Goal: Transaction & Acquisition: Purchase product/service

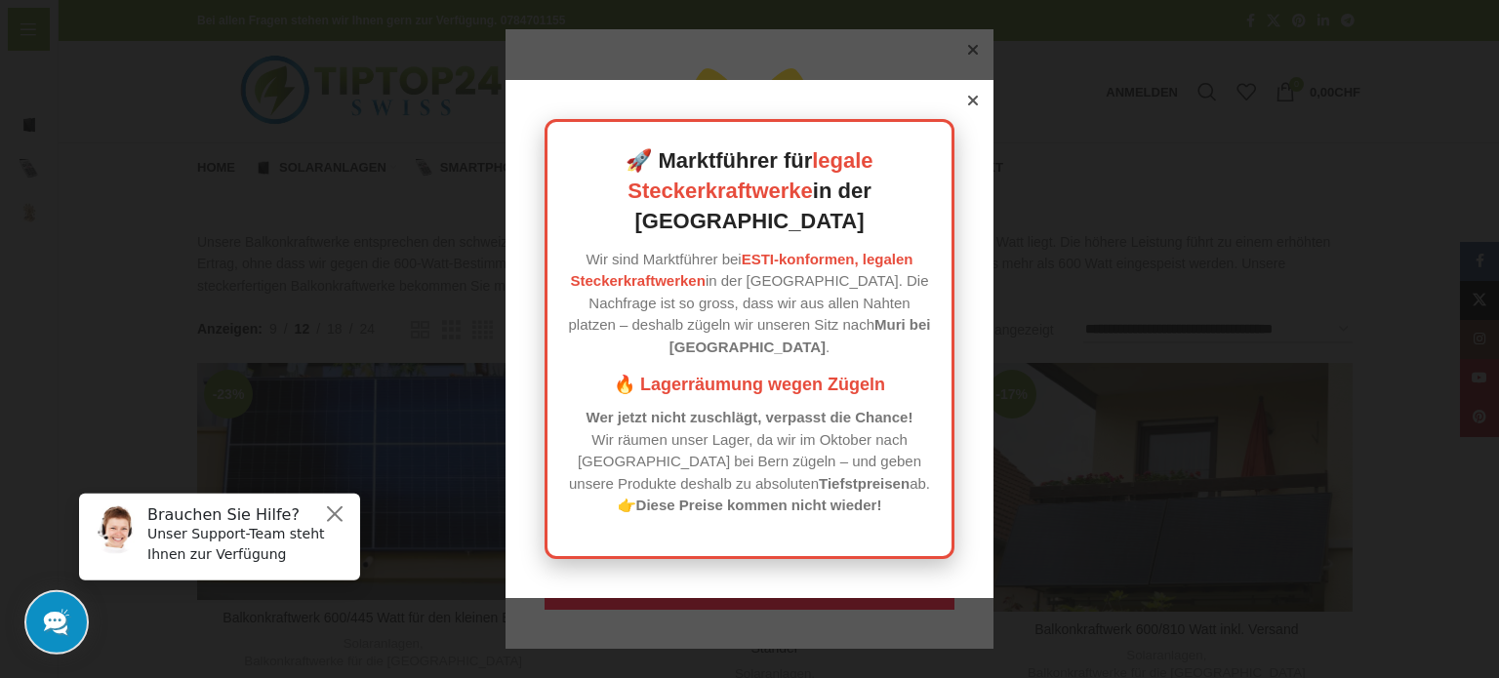
click at [969, 105] on icon at bounding box center [973, 101] width 10 height 10
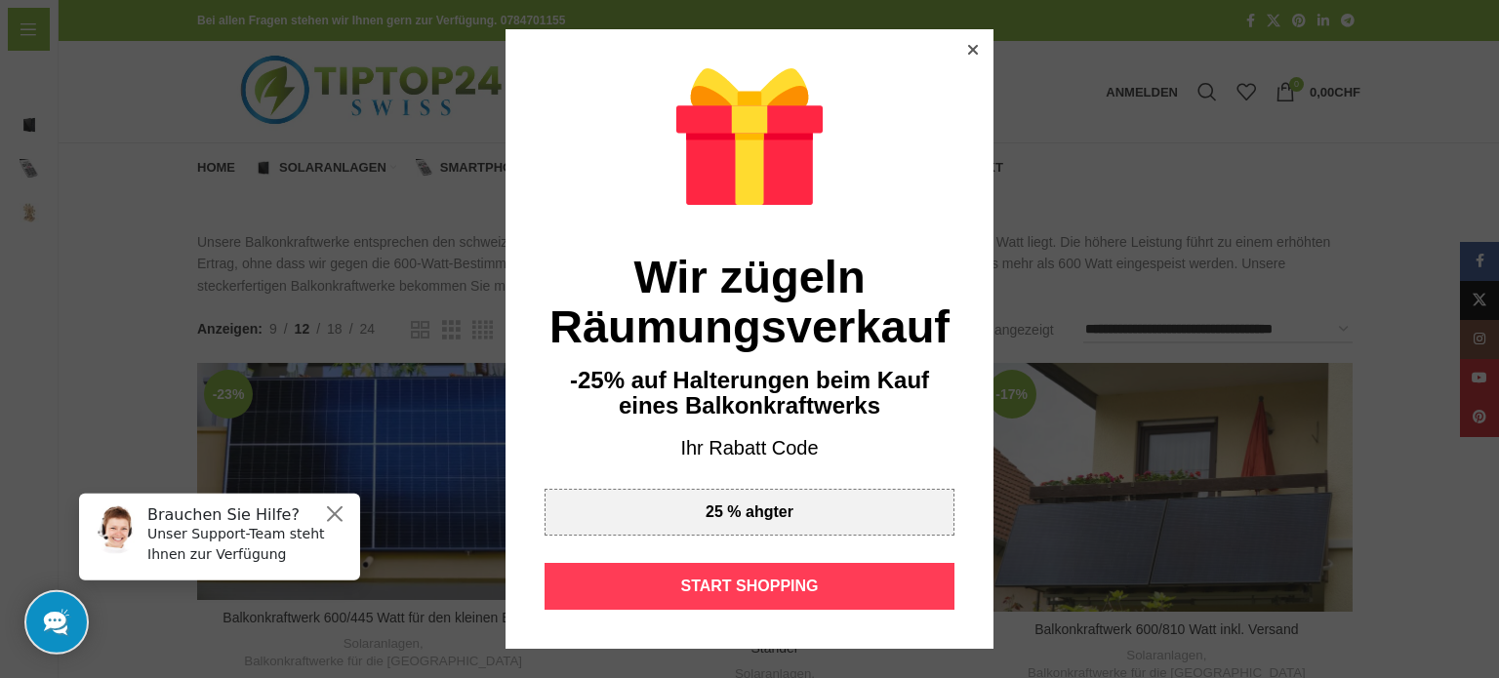
click at [731, 583] on div "START SHOPPING" at bounding box center [749, 586] width 410 height 47
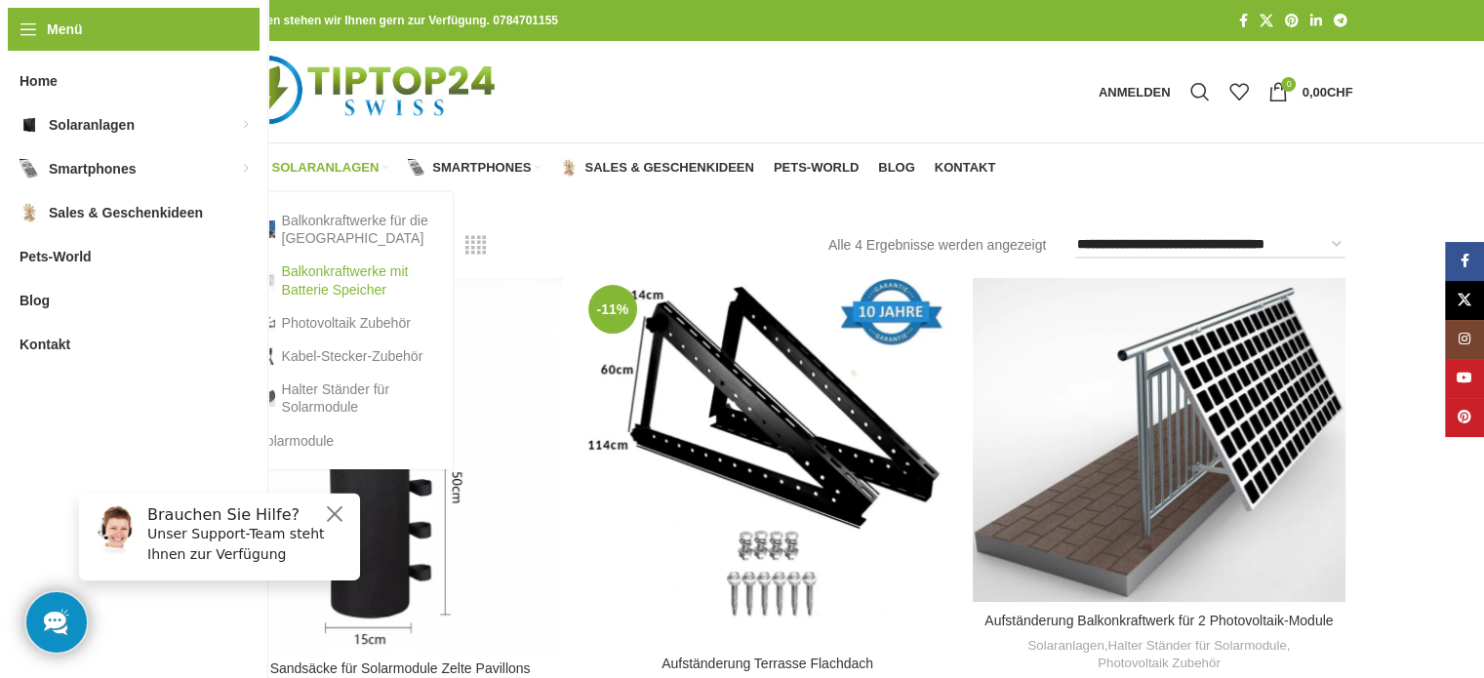
click at [317, 275] on link "Balkonkraftwerke mit Batterie Speicher" at bounding box center [346, 280] width 176 height 51
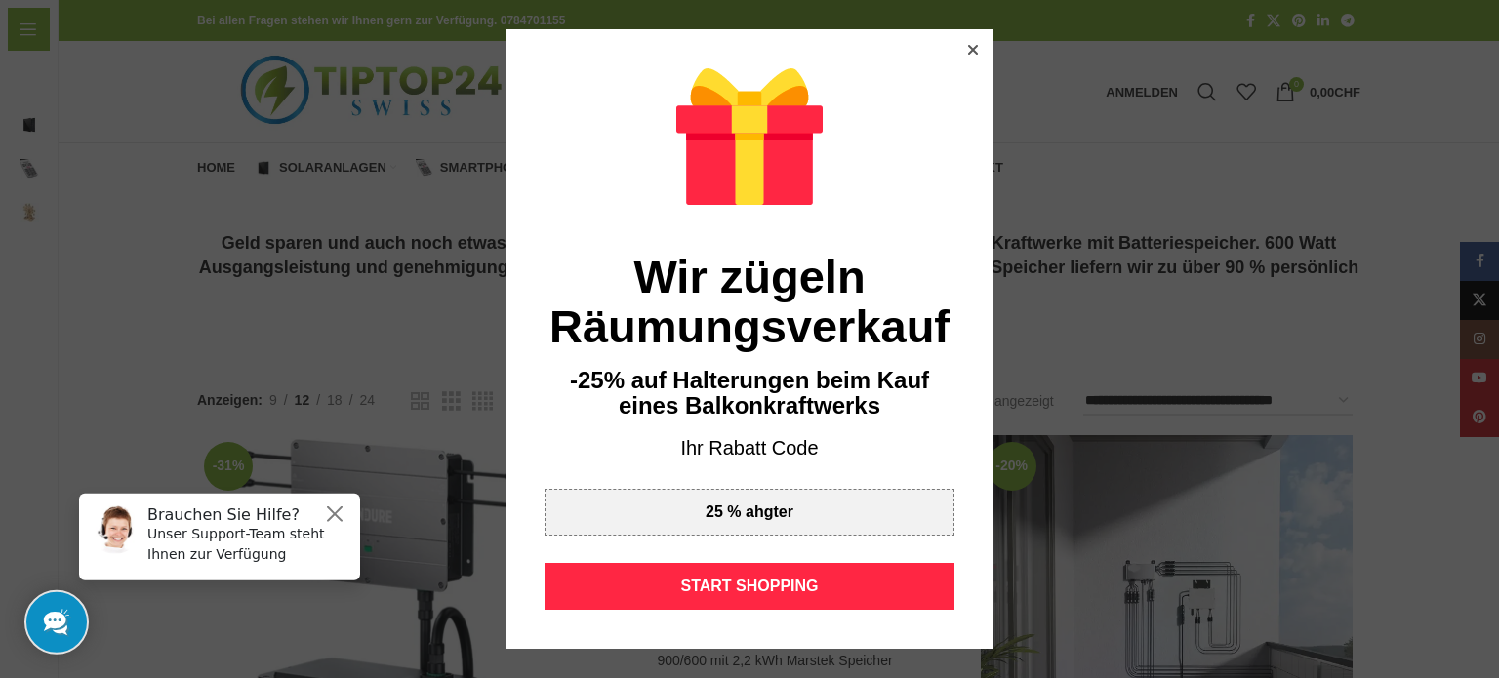
click at [967, 42] on div at bounding box center [973, 50] width 18 height 18
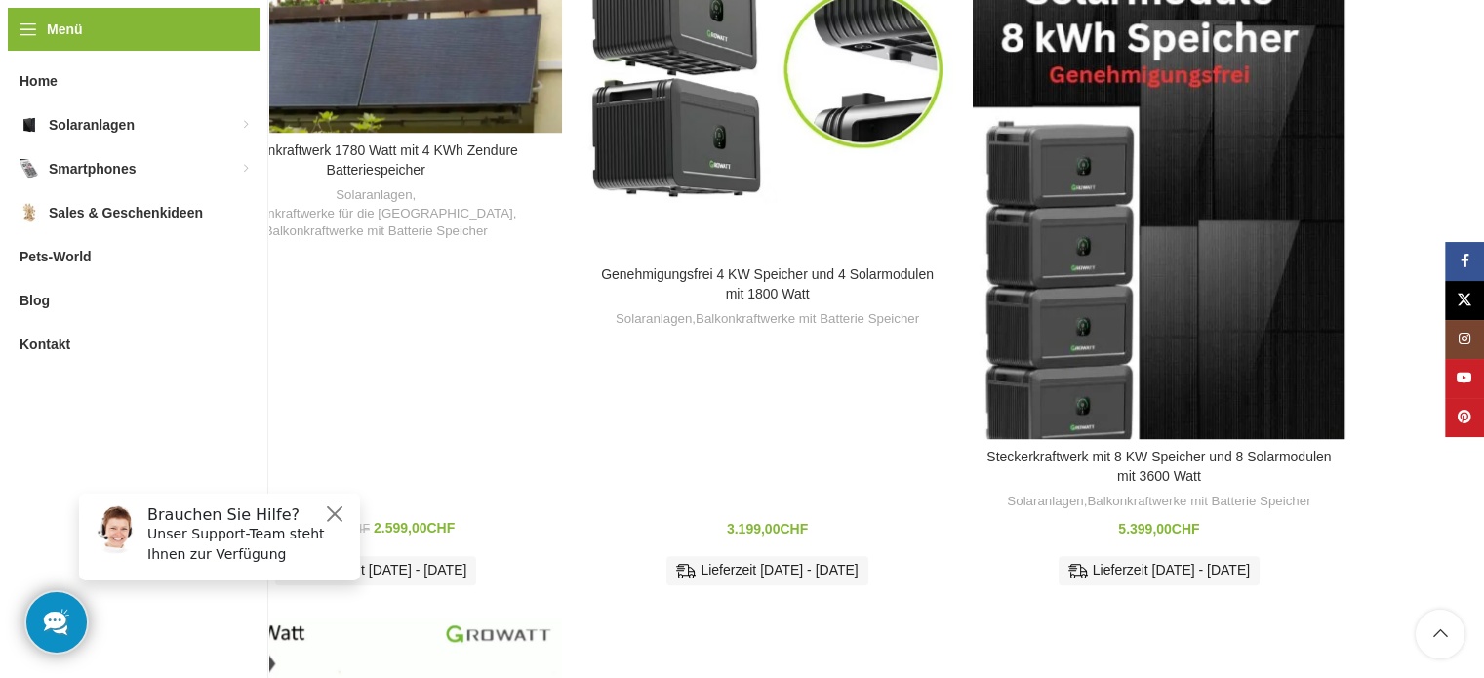
scroll to position [1464, 0]
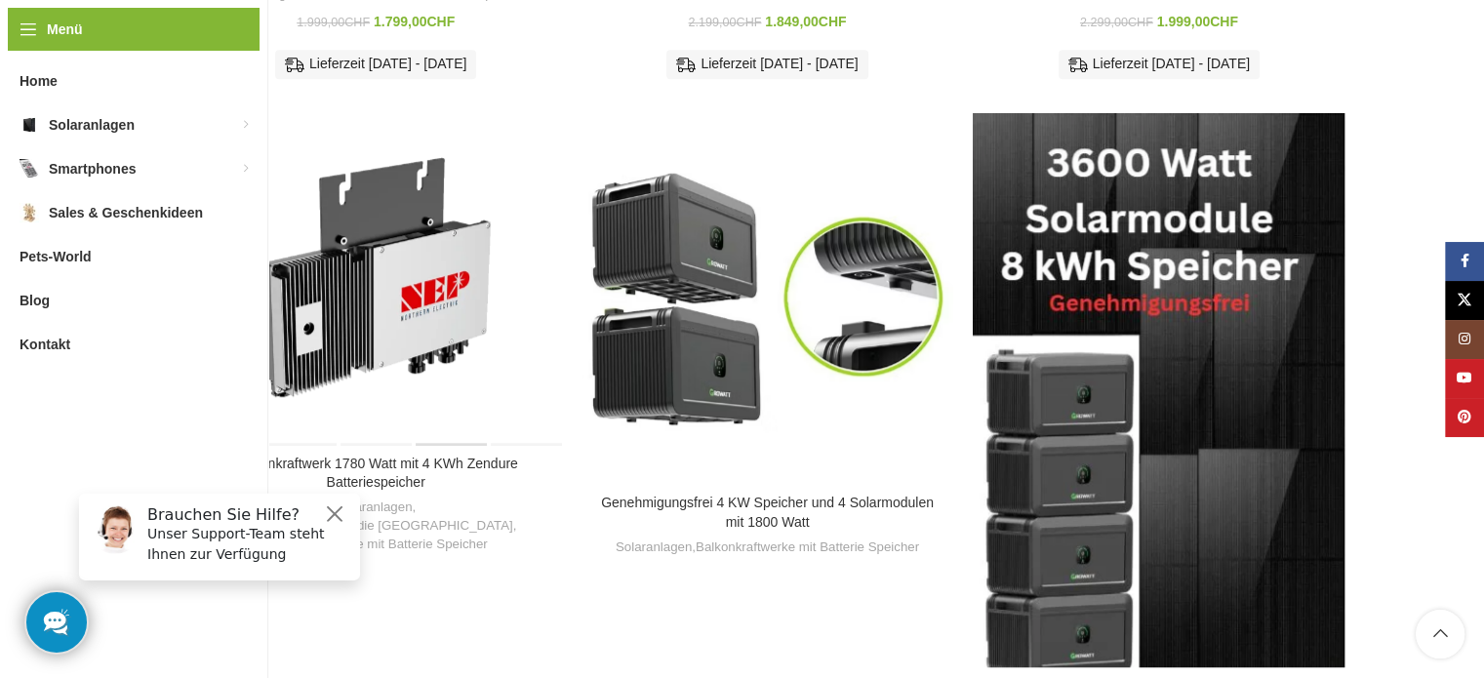
click at [454, 265] on div "Balkonkraftwerk 1780 Watt mit 4 KWh Zendure Batteriespeicher" at bounding box center [450, 279] width 74 height 333
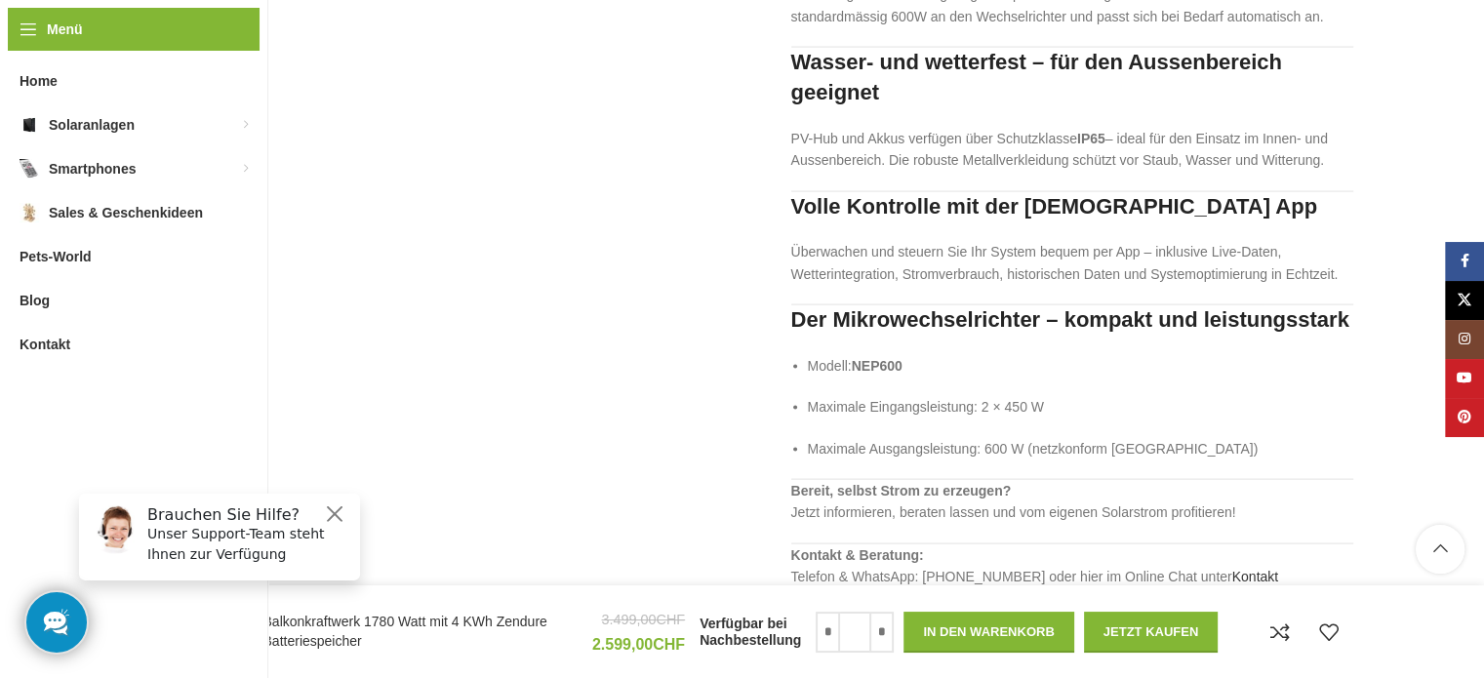
scroll to position [4196, 0]
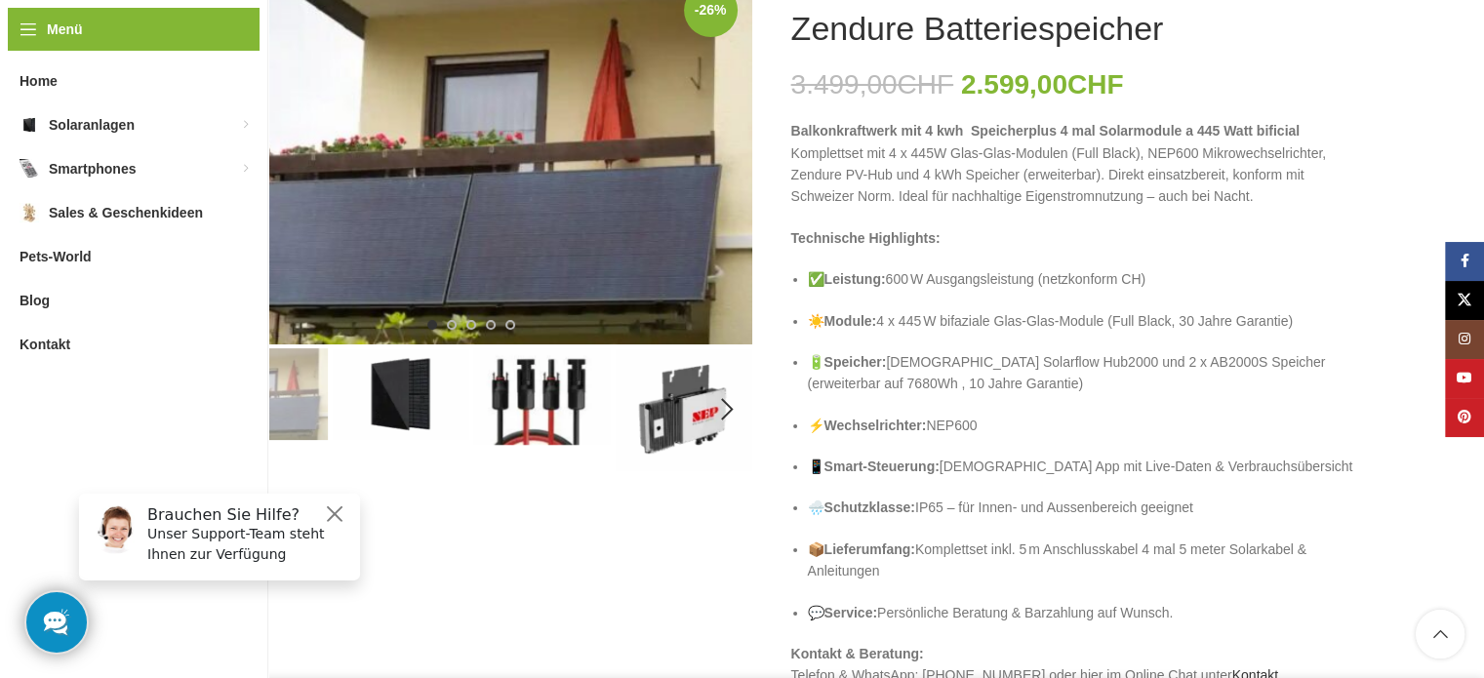
scroll to position [390, 0]
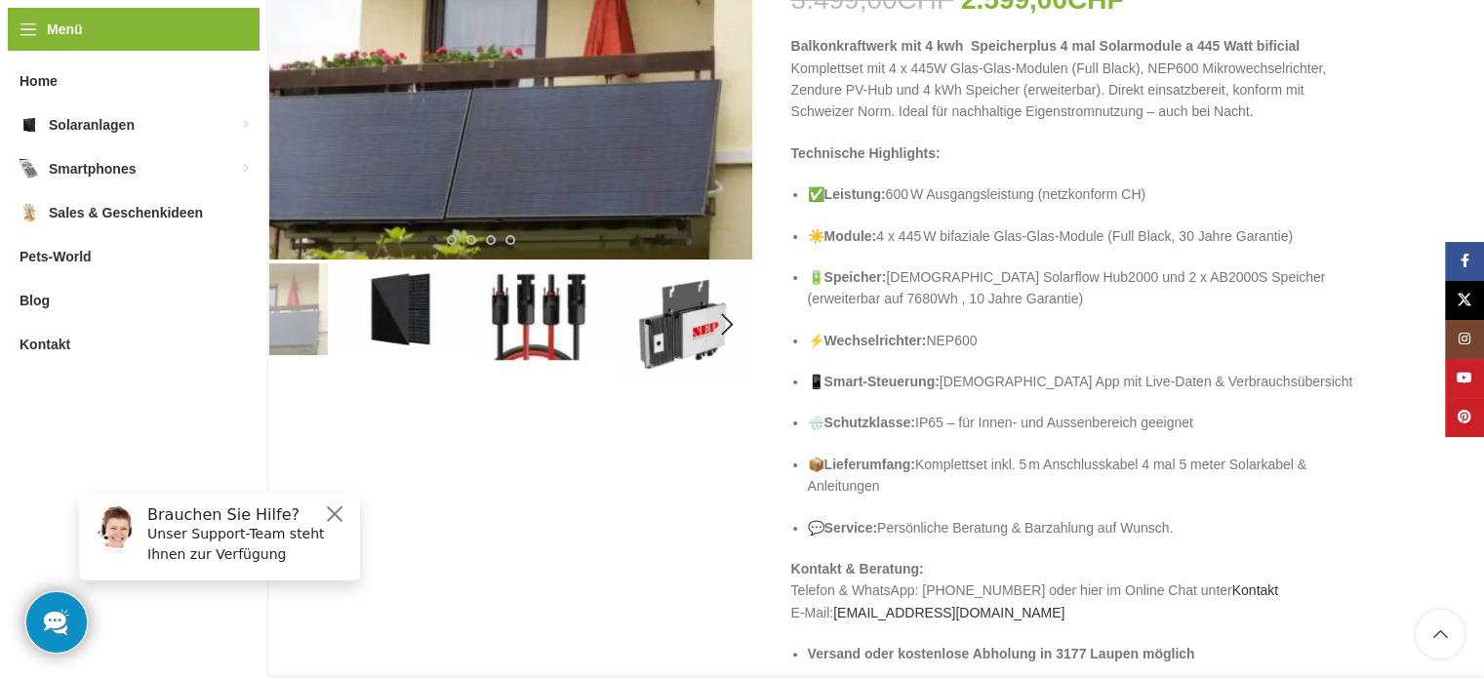
click at [377, 311] on img "2 / 5" at bounding box center [401, 309] width 138 height 92
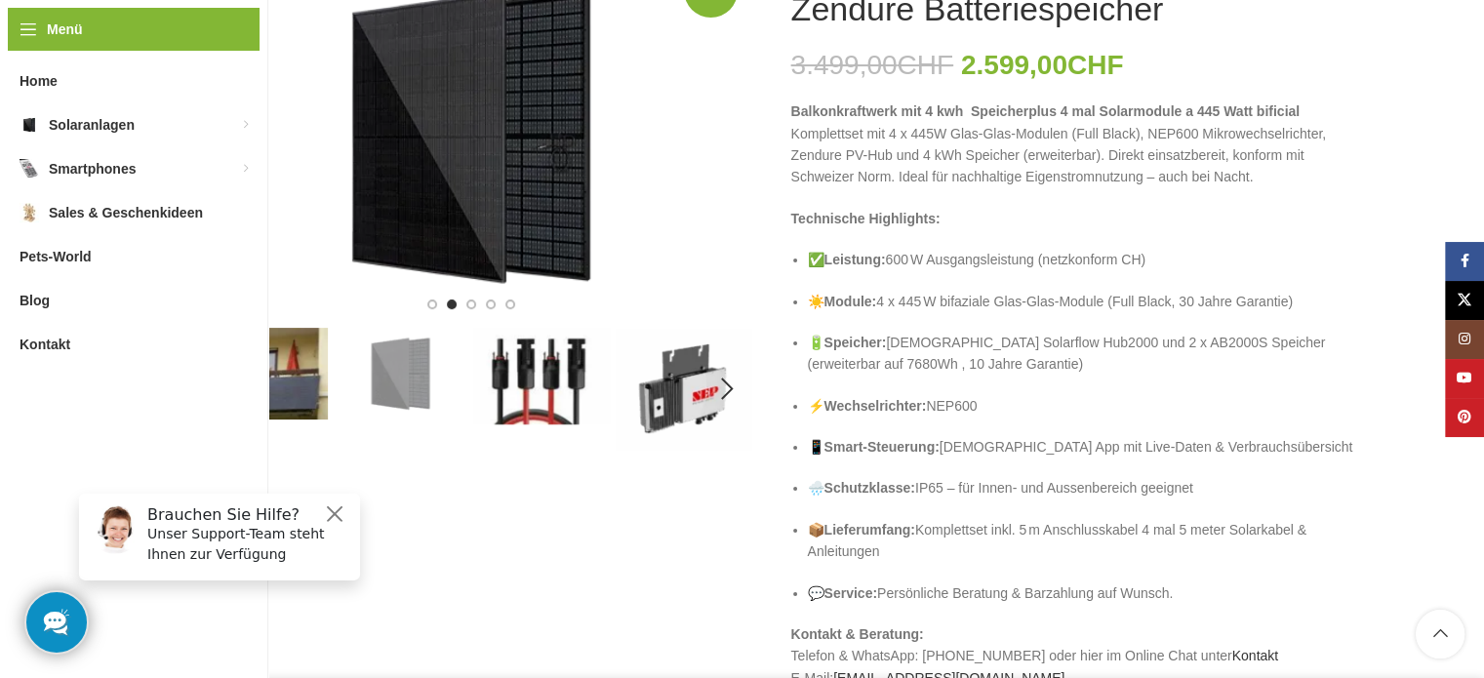
scroll to position [293, 0]
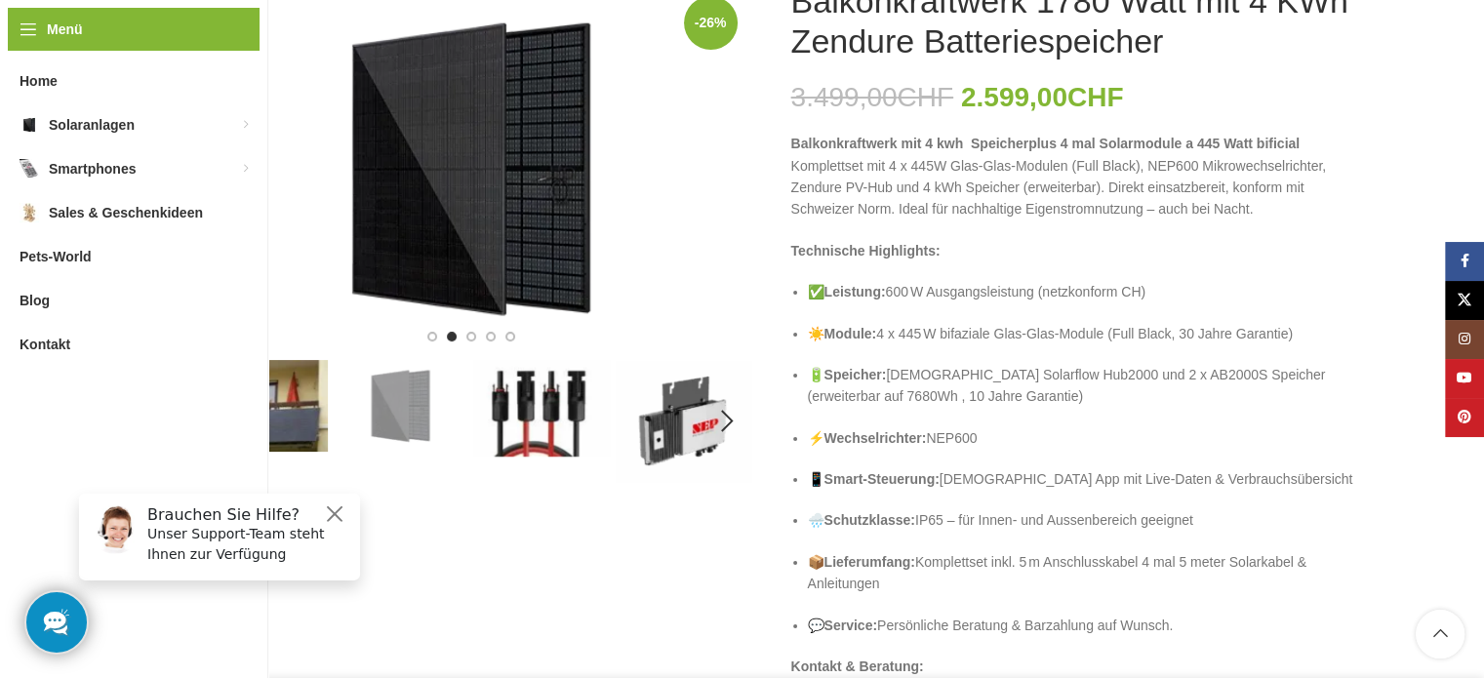
click at [543, 420] on img "3 / 5" at bounding box center [542, 408] width 138 height 97
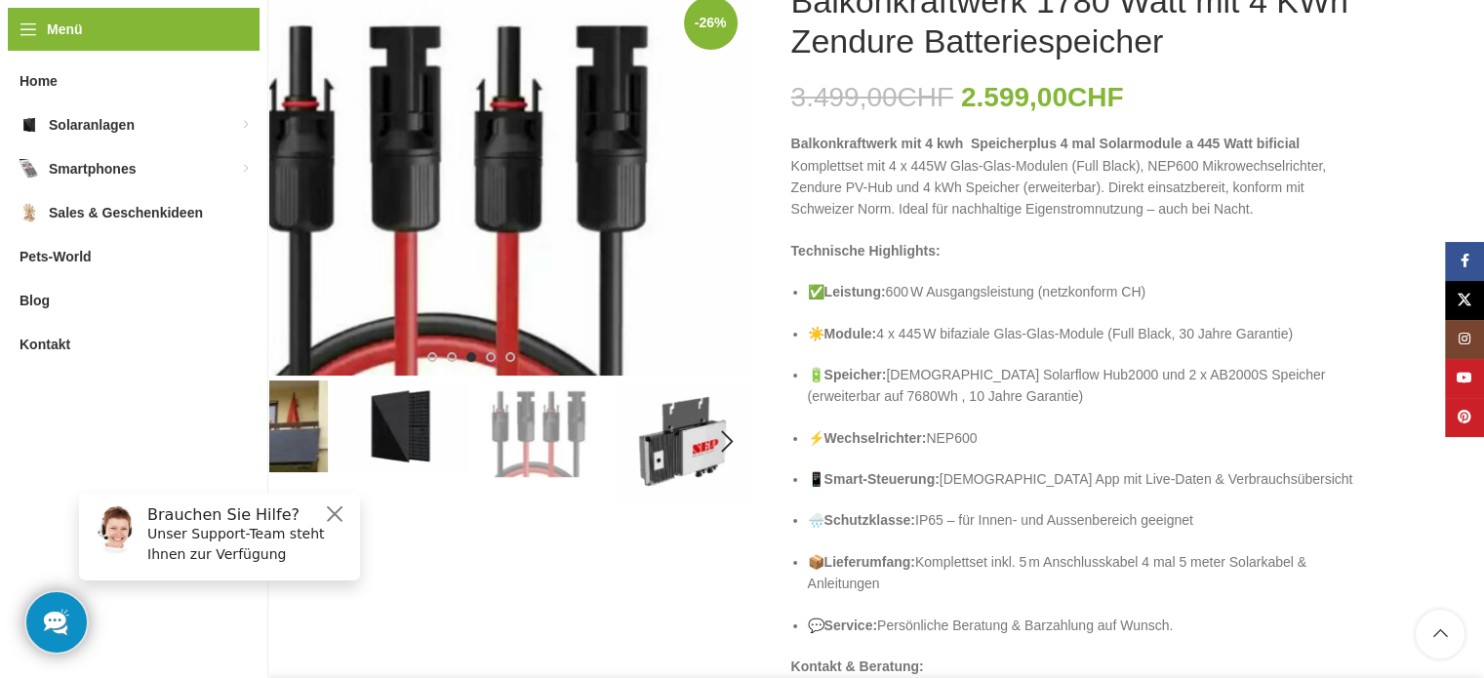
click at [660, 435] on img "4 / 5" at bounding box center [684, 442] width 138 height 123
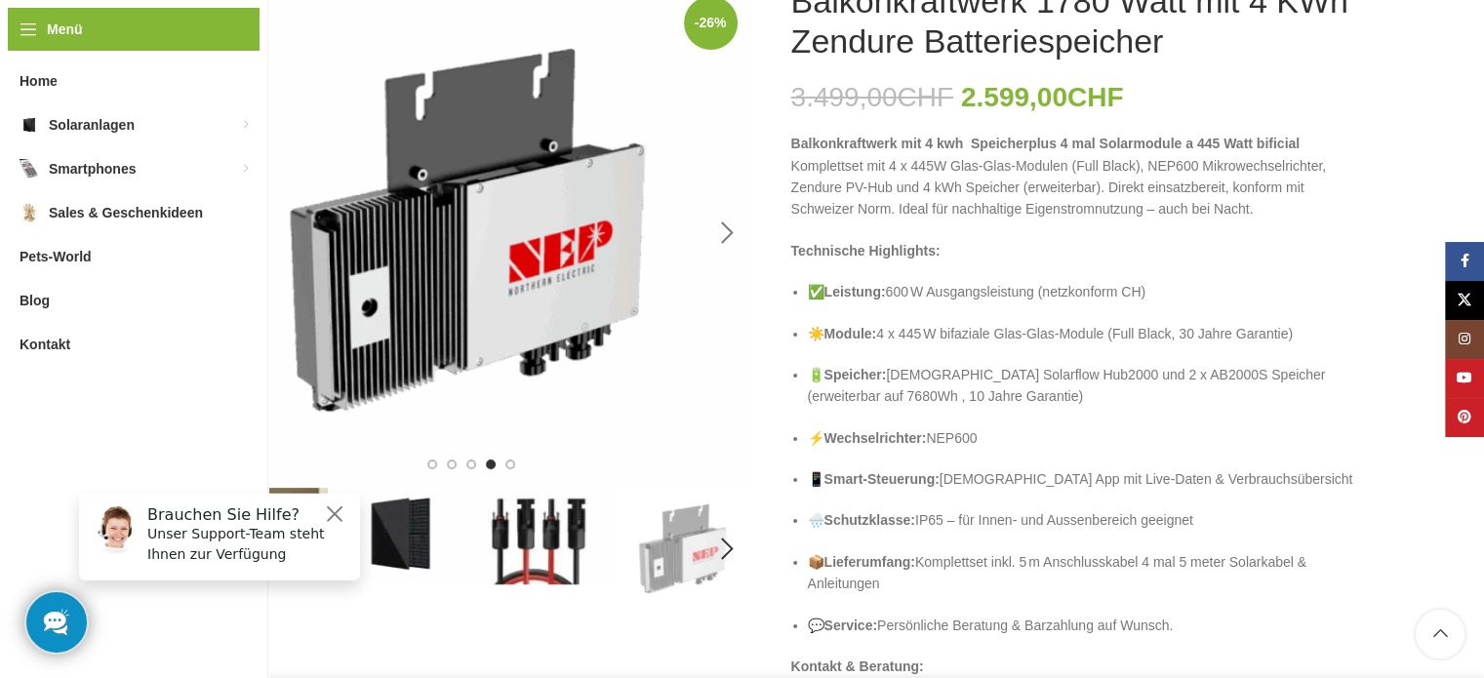
click at [719, 223] on div "Next slide" at bounding box center [728, 233] width 49 height 49
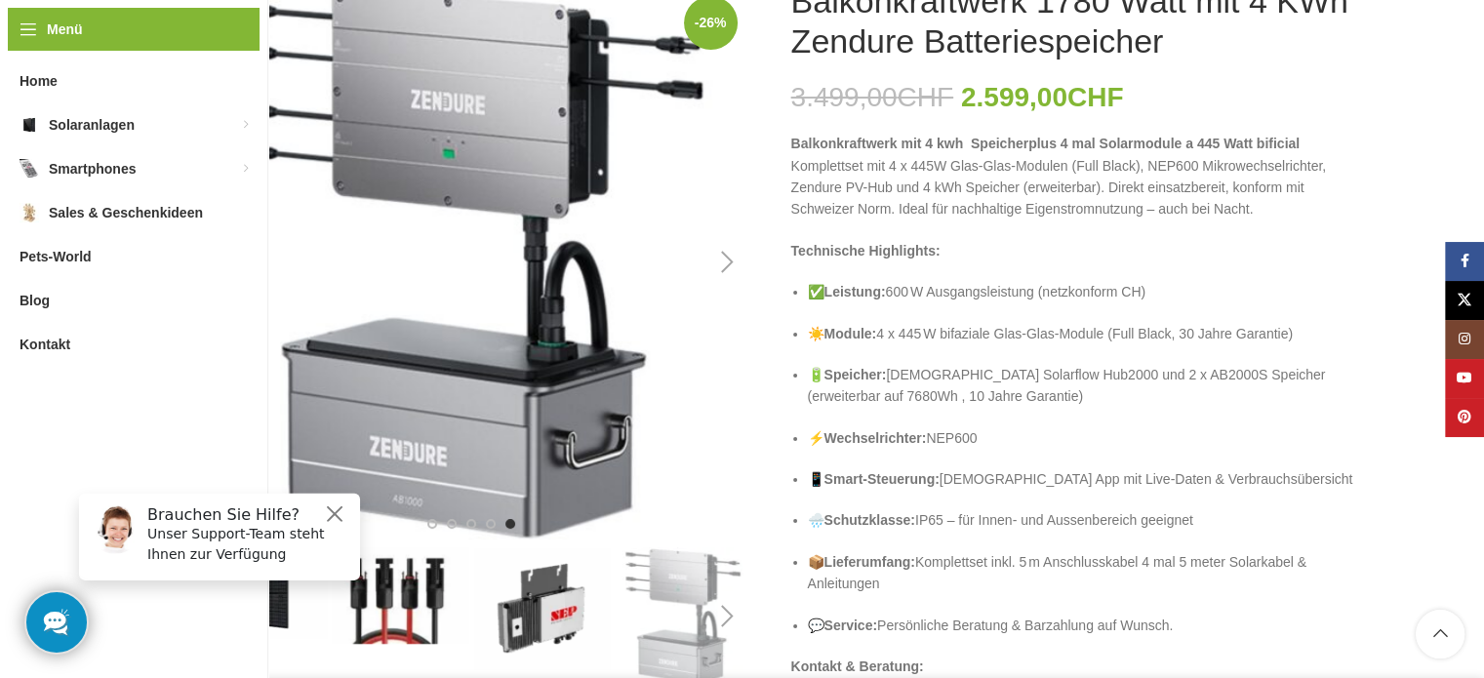
click at [725, 264] on div "Next slide" at bounding box center [728, 262] width 49 height 49
click at [724, 258] on div "Next slide" at bounding box center [728, 262] width 49 height 49
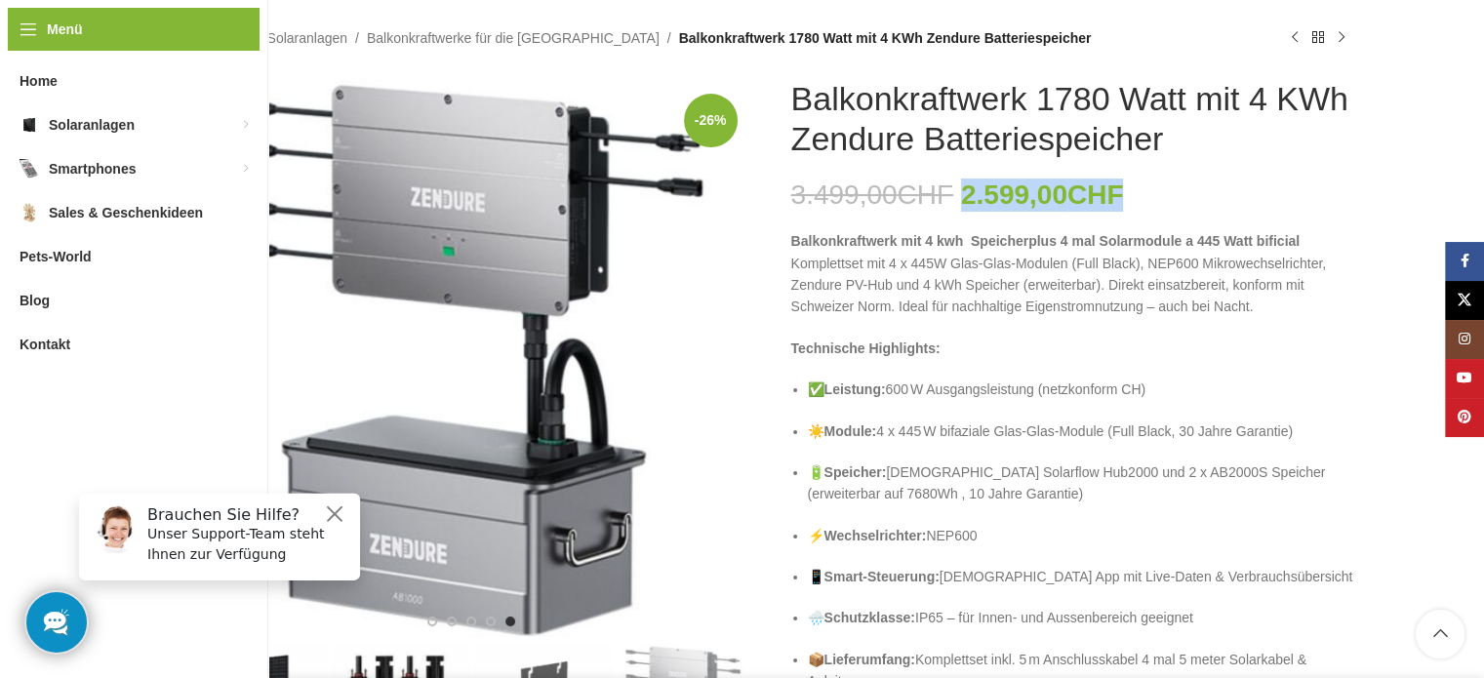
drag, startPoint x: 969, startPoint y: 182, endPoint x: 1146, endPoint y: 192, distance: 177.9
click at [1146, 192] on div "3.499,00 CHF Ursprünglicher Preis war: 3.499,00 CHF 2.599,00 CHF Aktueller Prei…" at bounding box center [1072, 195] width 562 height 33
